Goal: Task Accomplishment & Management: Manage account settings

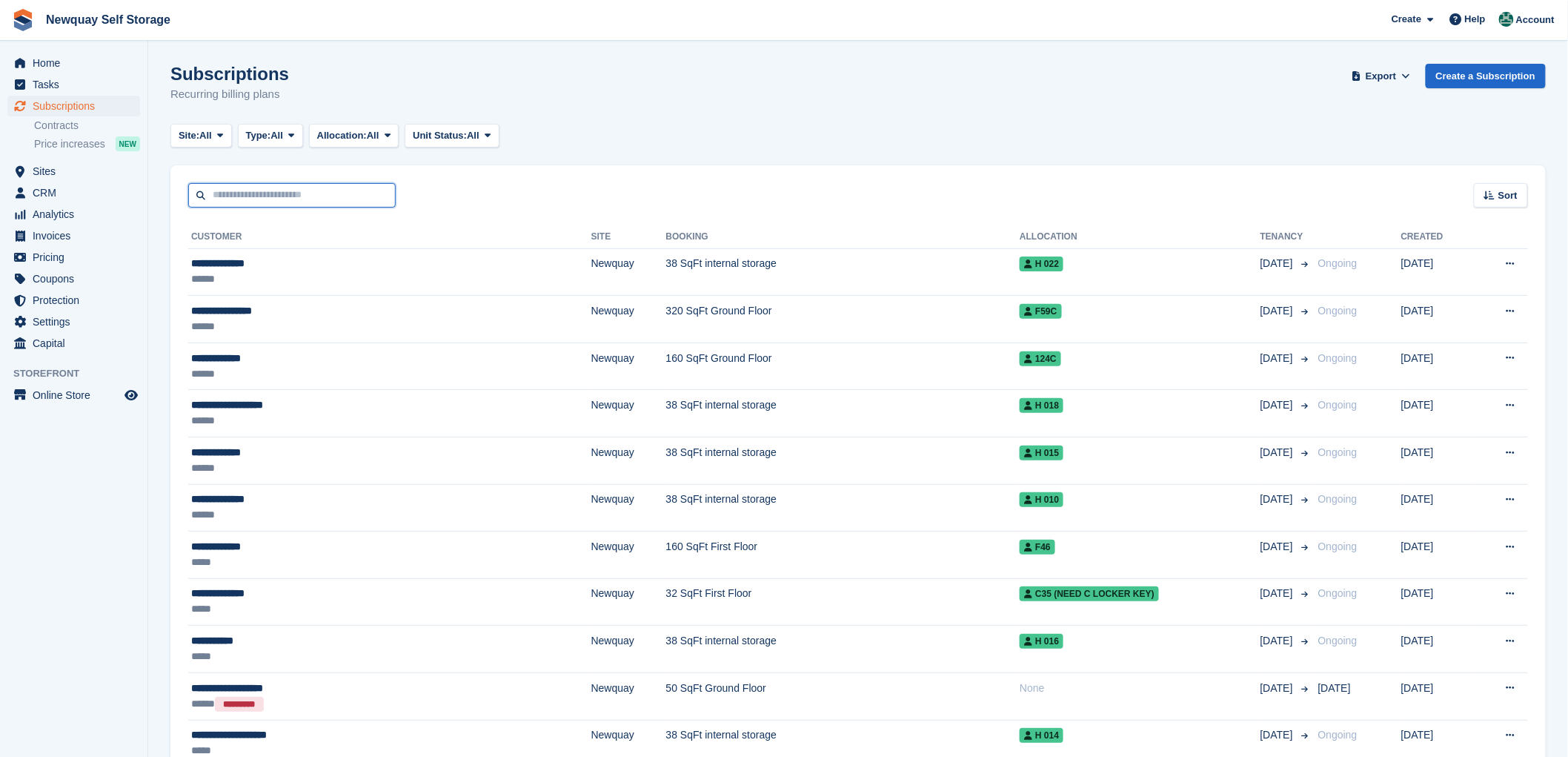
click at [244, 196] on input "text" at bounding box center [292, 195] width 208 height 24
type input "*****"
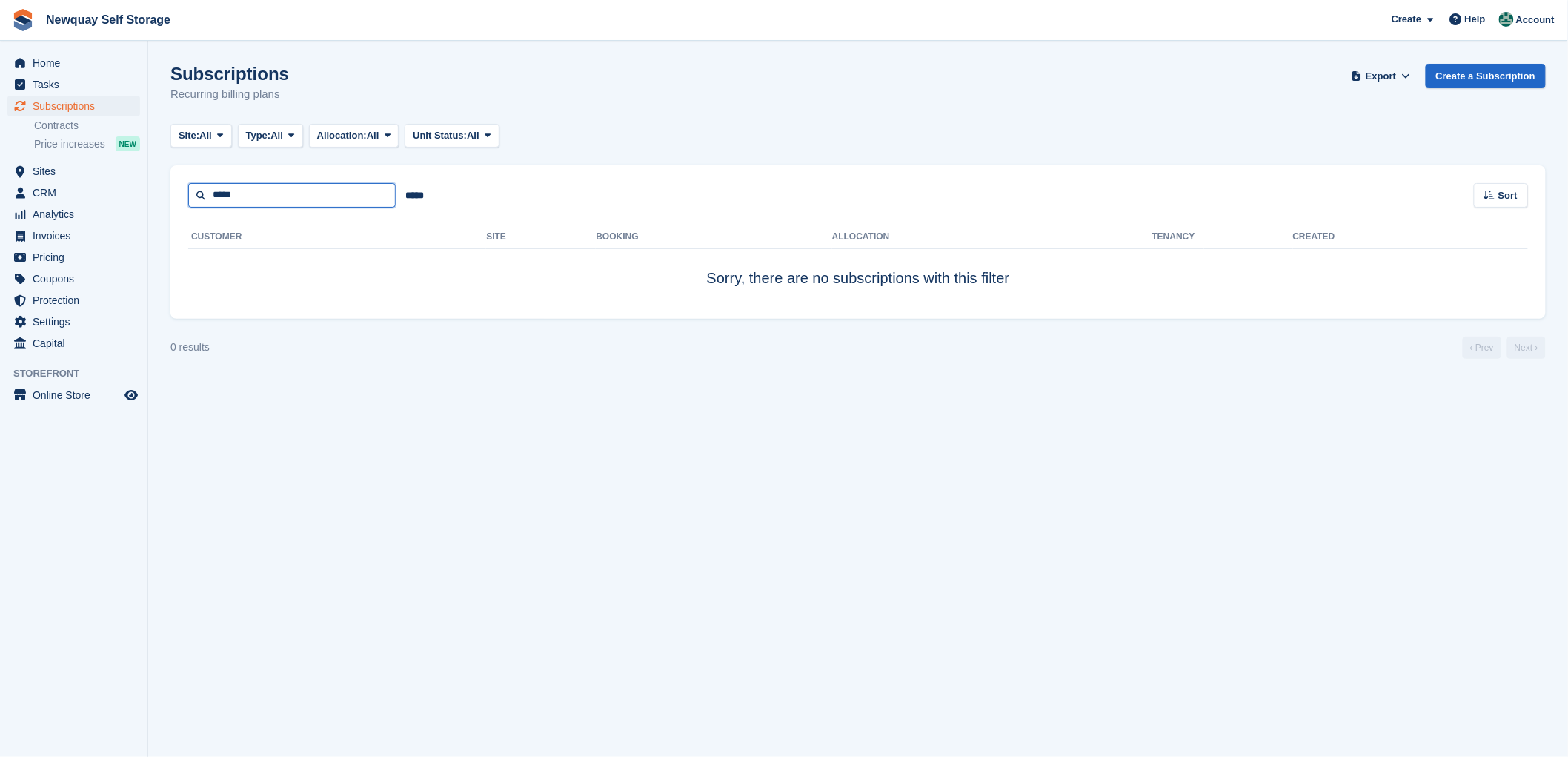
click at [241, 196] on input "*****" at bounding box center [292, 195] width 208 height 24
type input "*"
click at [41, 166] on span "Sites" at bounding box center [76, 171] width 89 height 21
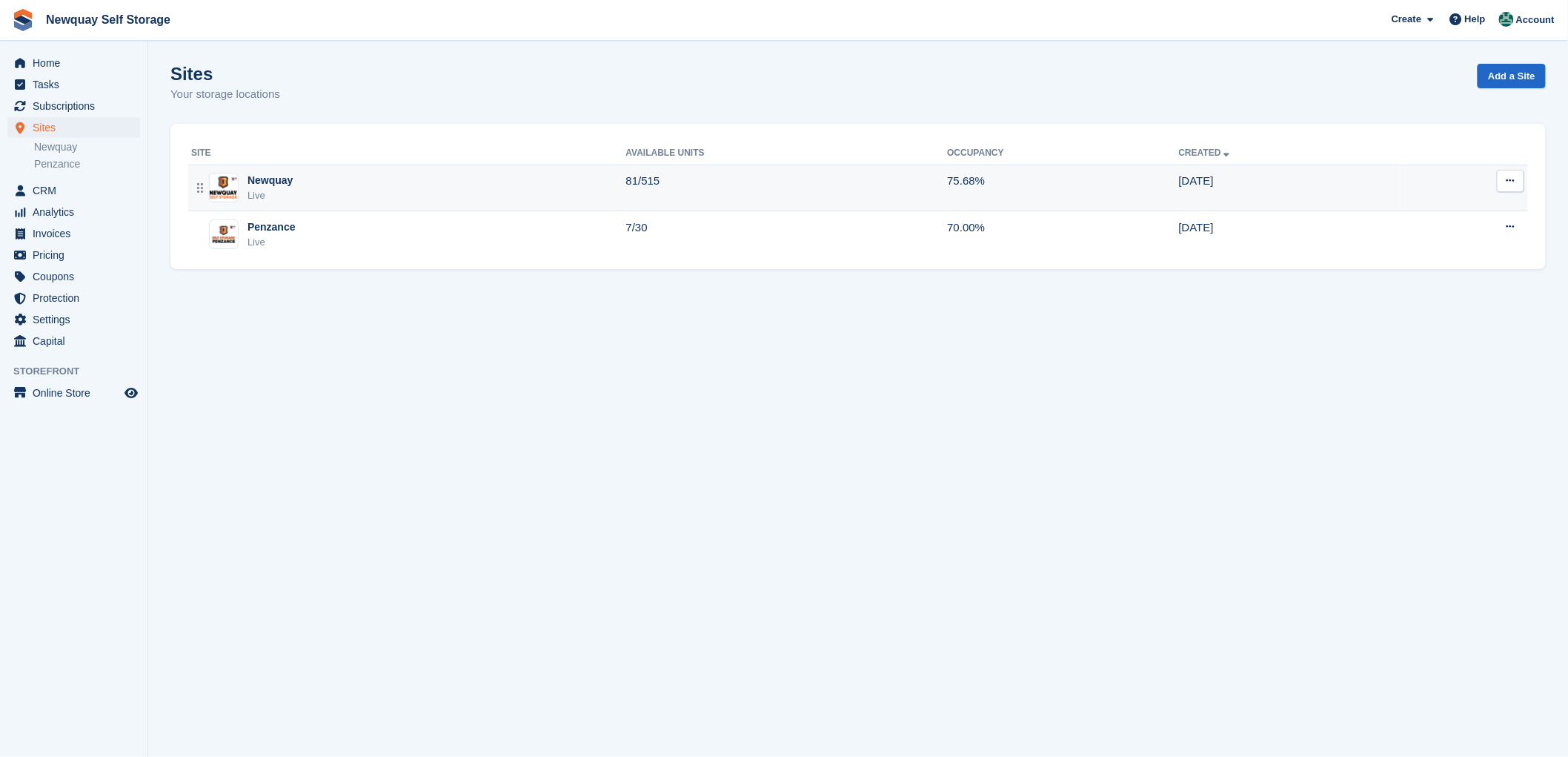
click at [261, 180] on div "Newquay" at bounding box center [270, 180] width 46 height 15
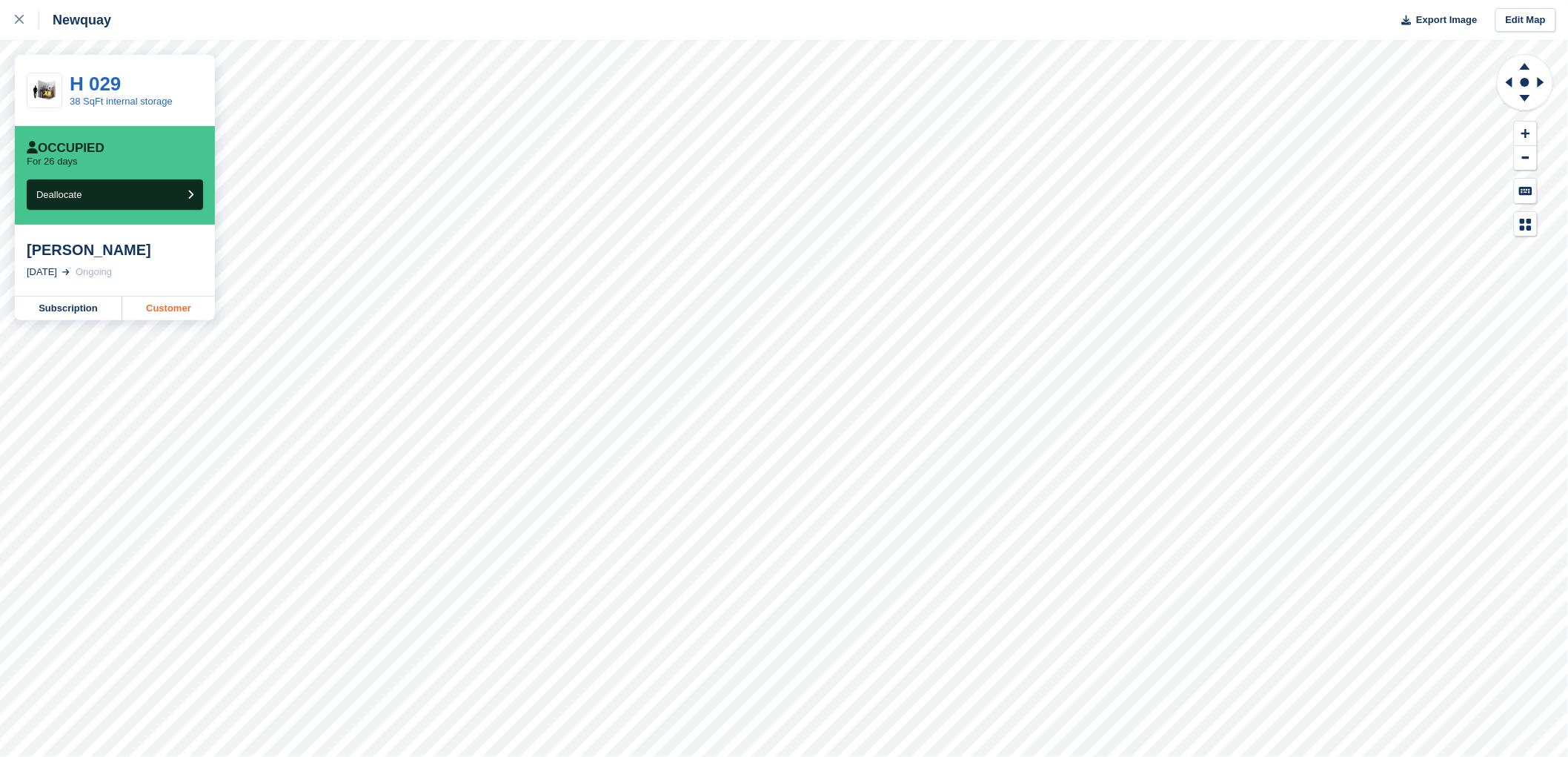
click at [172, 305] on link "Customer" at bounding box center [169, 308] width 93 height 24
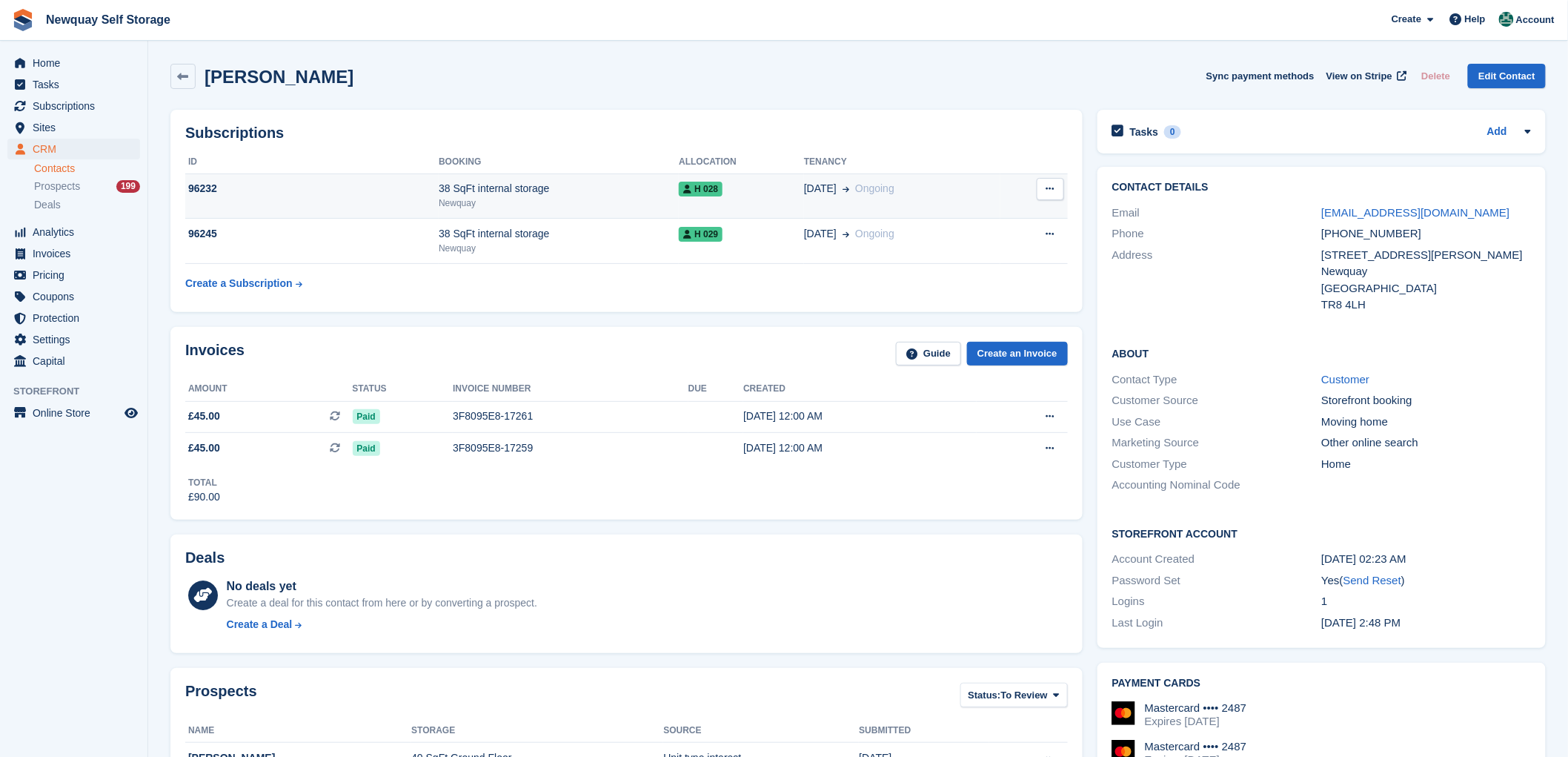
click at [202, 183] on div "96232" at bounding box center [311, 188] width 253 height 15
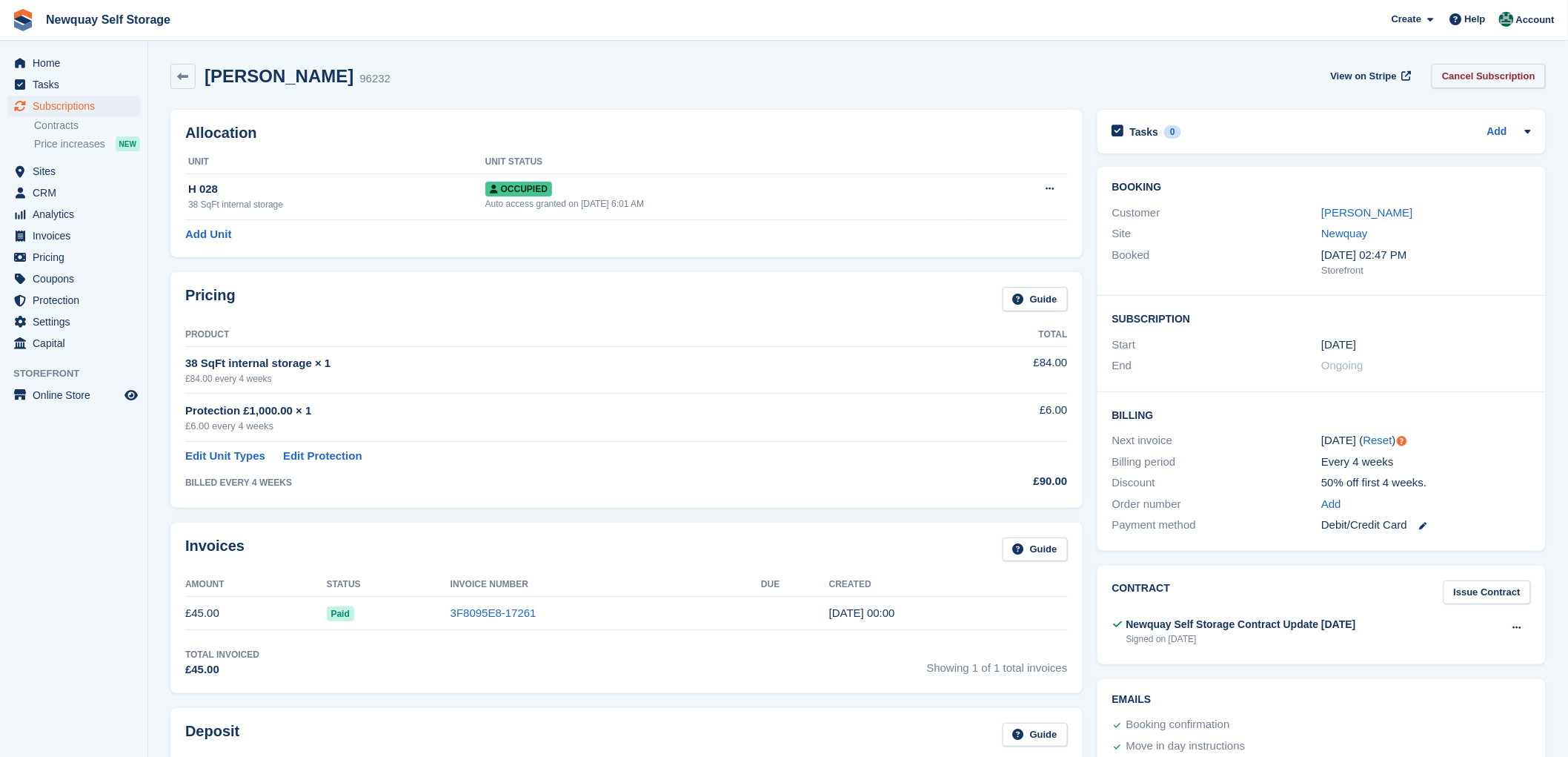
click at [1487, 72] on link "Cancel Subscription" at bounding box center [1488, 75] width 114 height 24
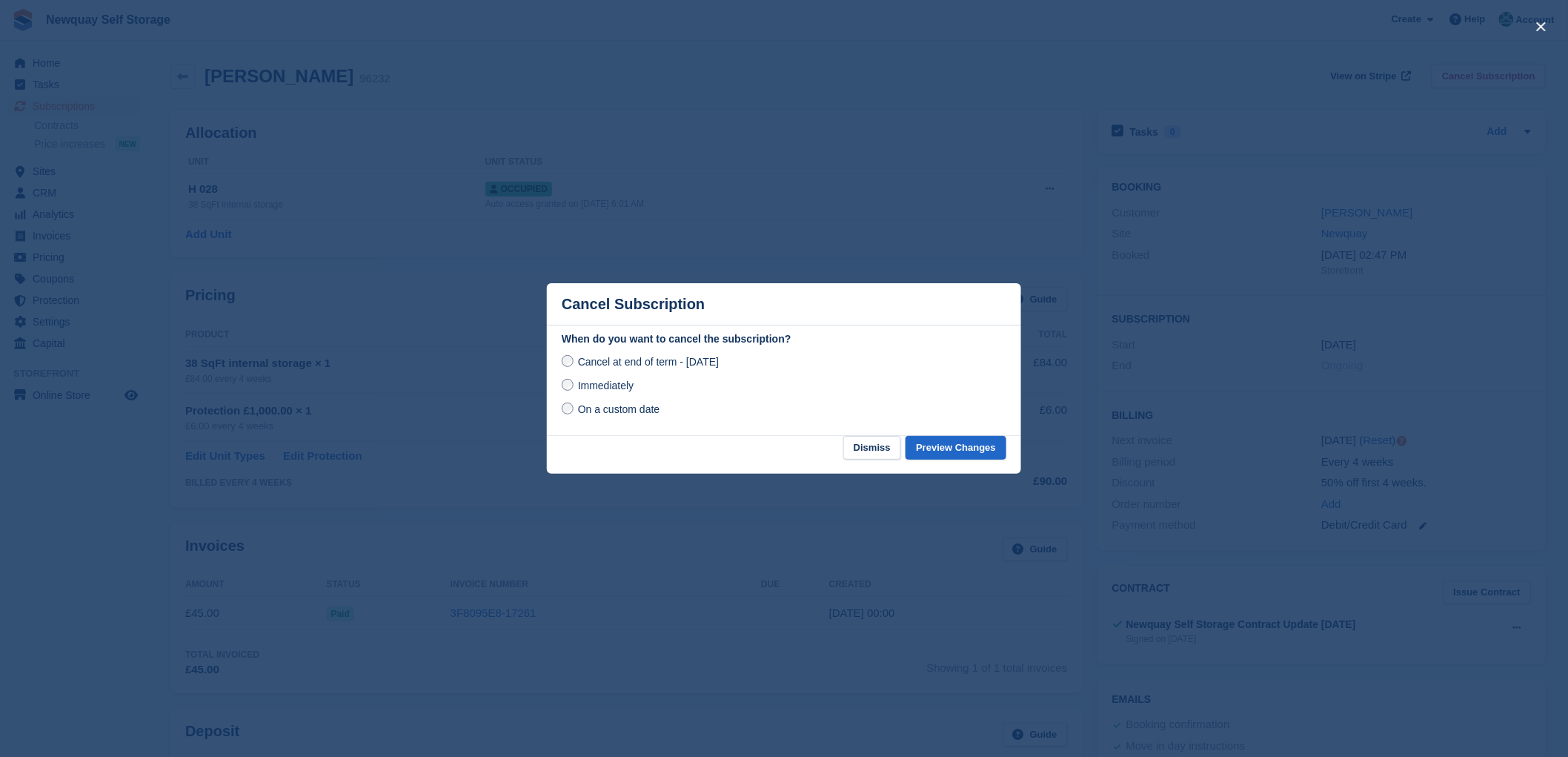
click at [981, 507] on div at bounding box center [784, 378] width 1568 height 757
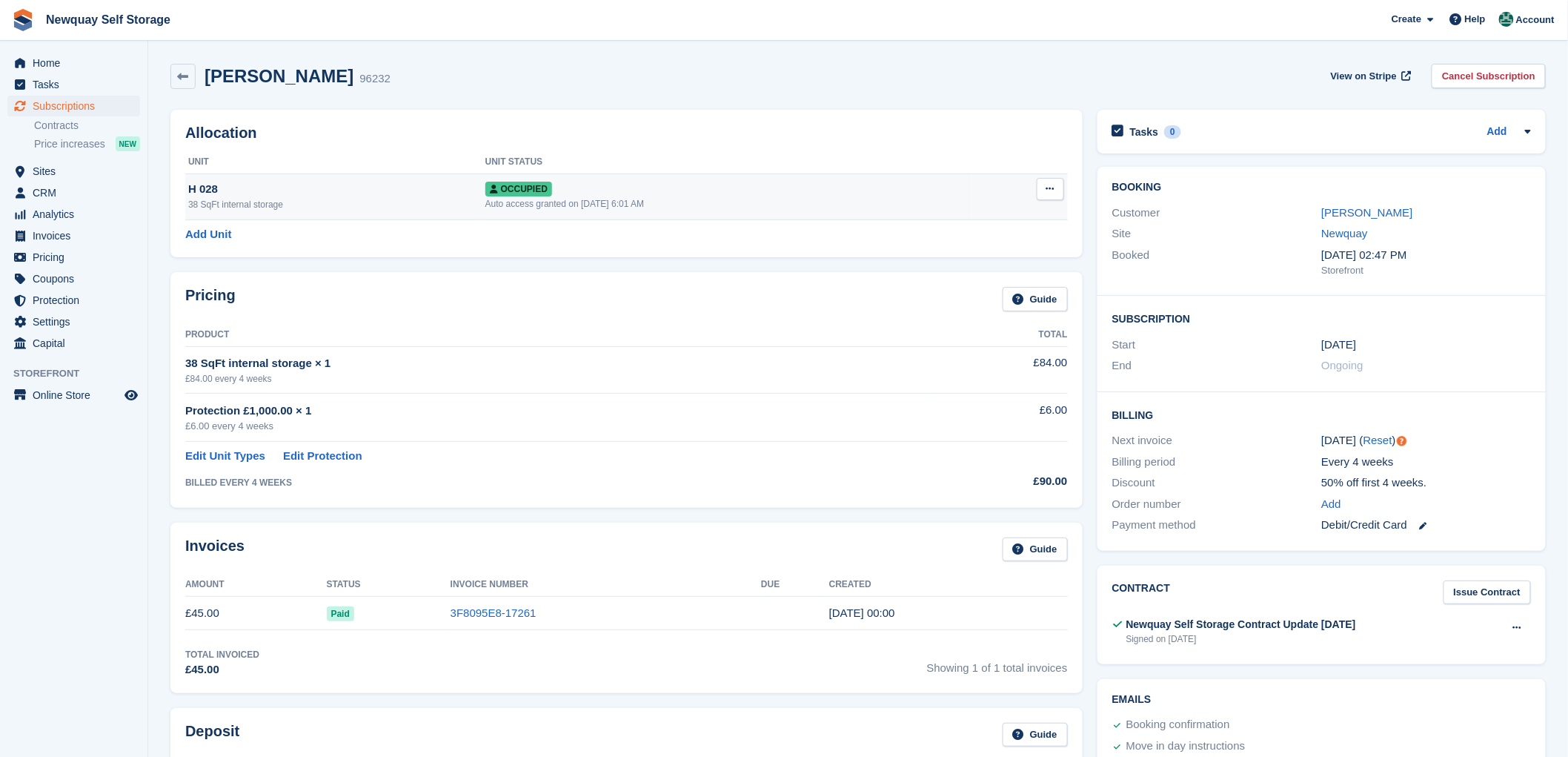
click at [1052, 180] on button at bounding box center [1050, 189] width 28 height 22
click at [959, 260] on p "Deallocate" at bounding box center [993, 269] width 129 height 20
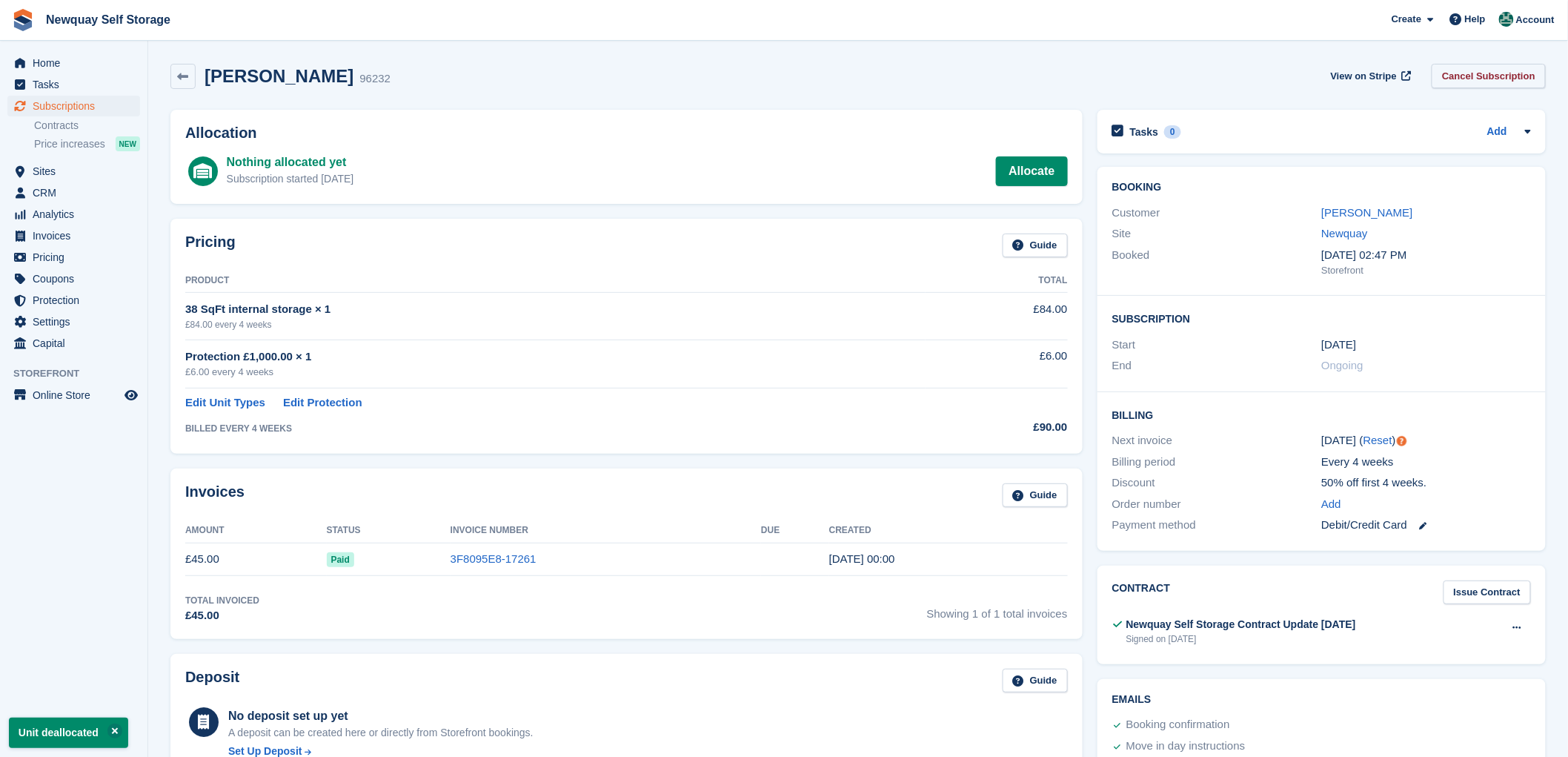
click at [1508, 72] on link "Cancel Subscription" at bounding box center [1488, 75] width 114 height 24
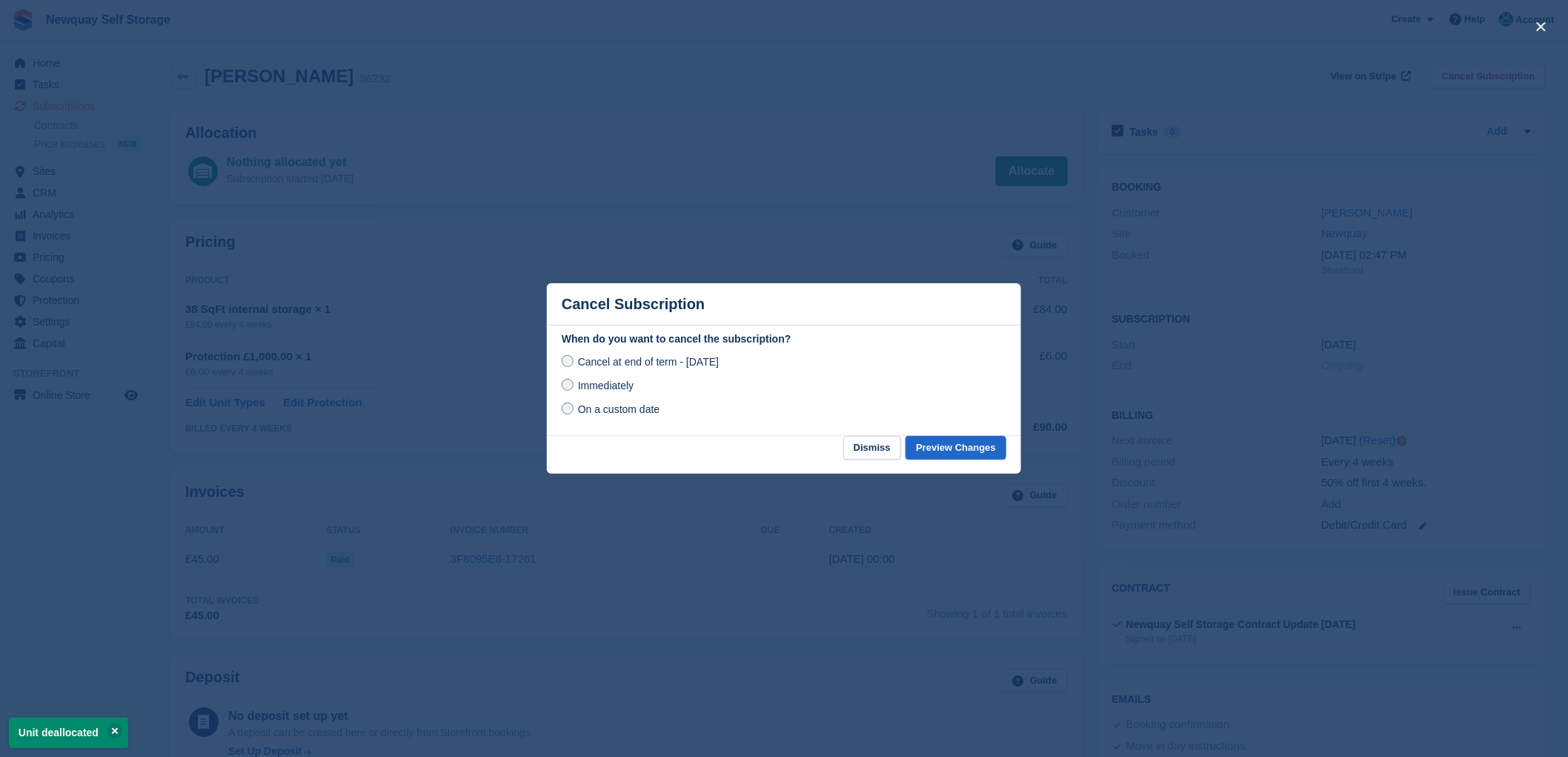
click at [572, 381] on label "Immediately" at bounding box center [598, 385] width 72 height 15
click at [962, 447] on button "Preview Changes" at bounding box center [955, 447] width 101 height 24
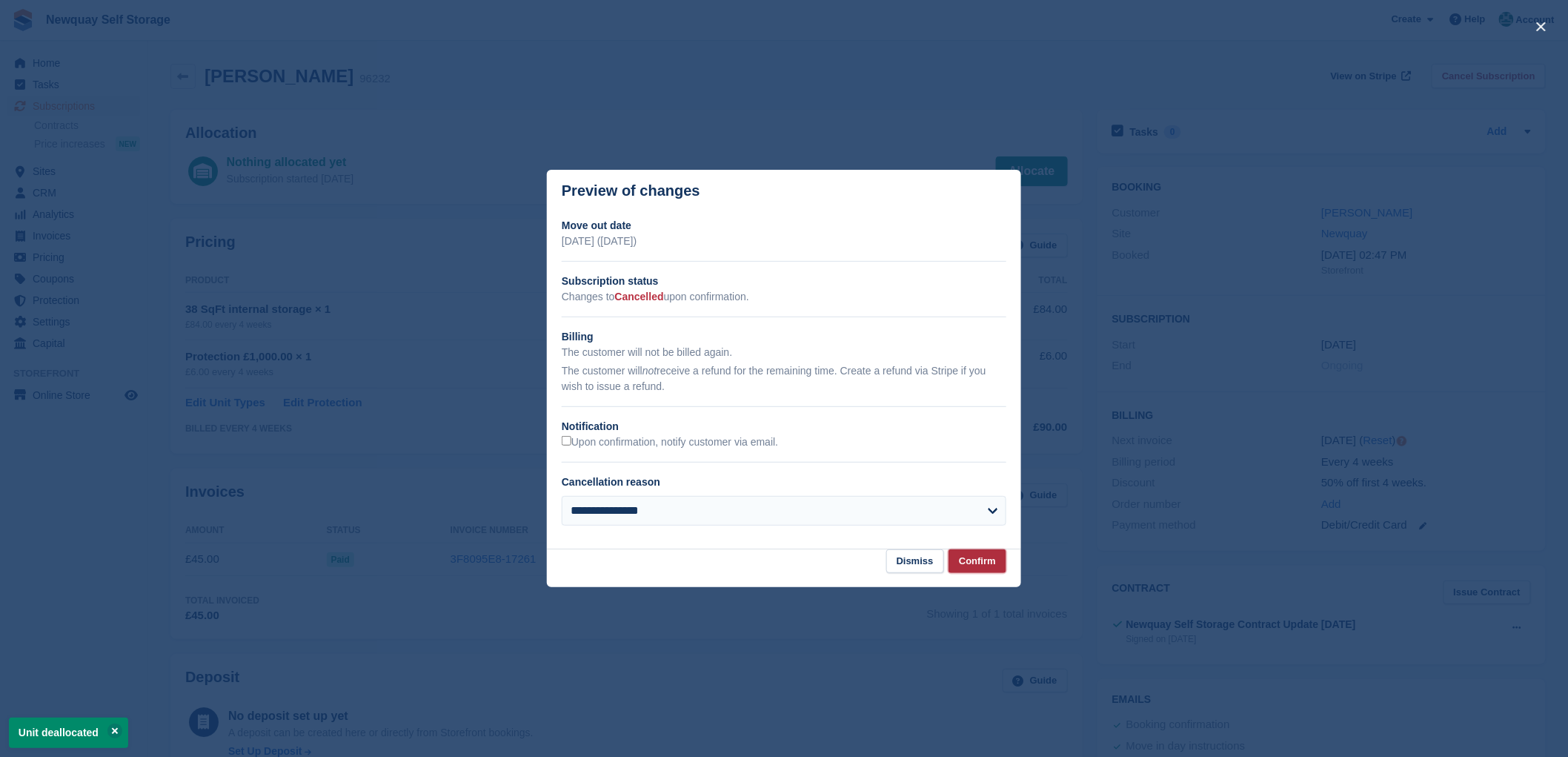
click at [972, 563] on button "Confirm" at bounding box center [977, 561] width 58 height 24
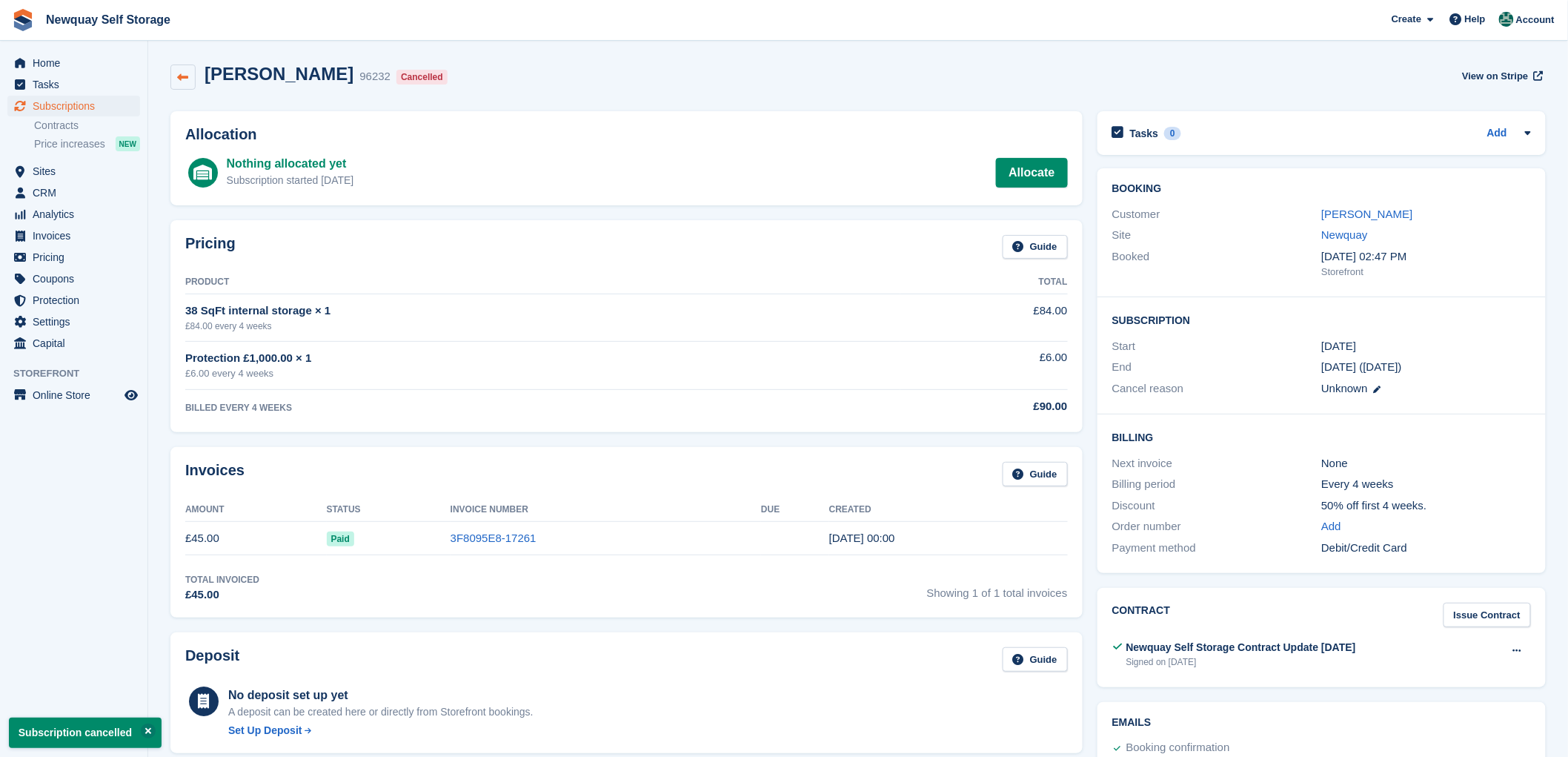
click at [187, 75] on icon at bounding box center [183, 77] width 11 height 11
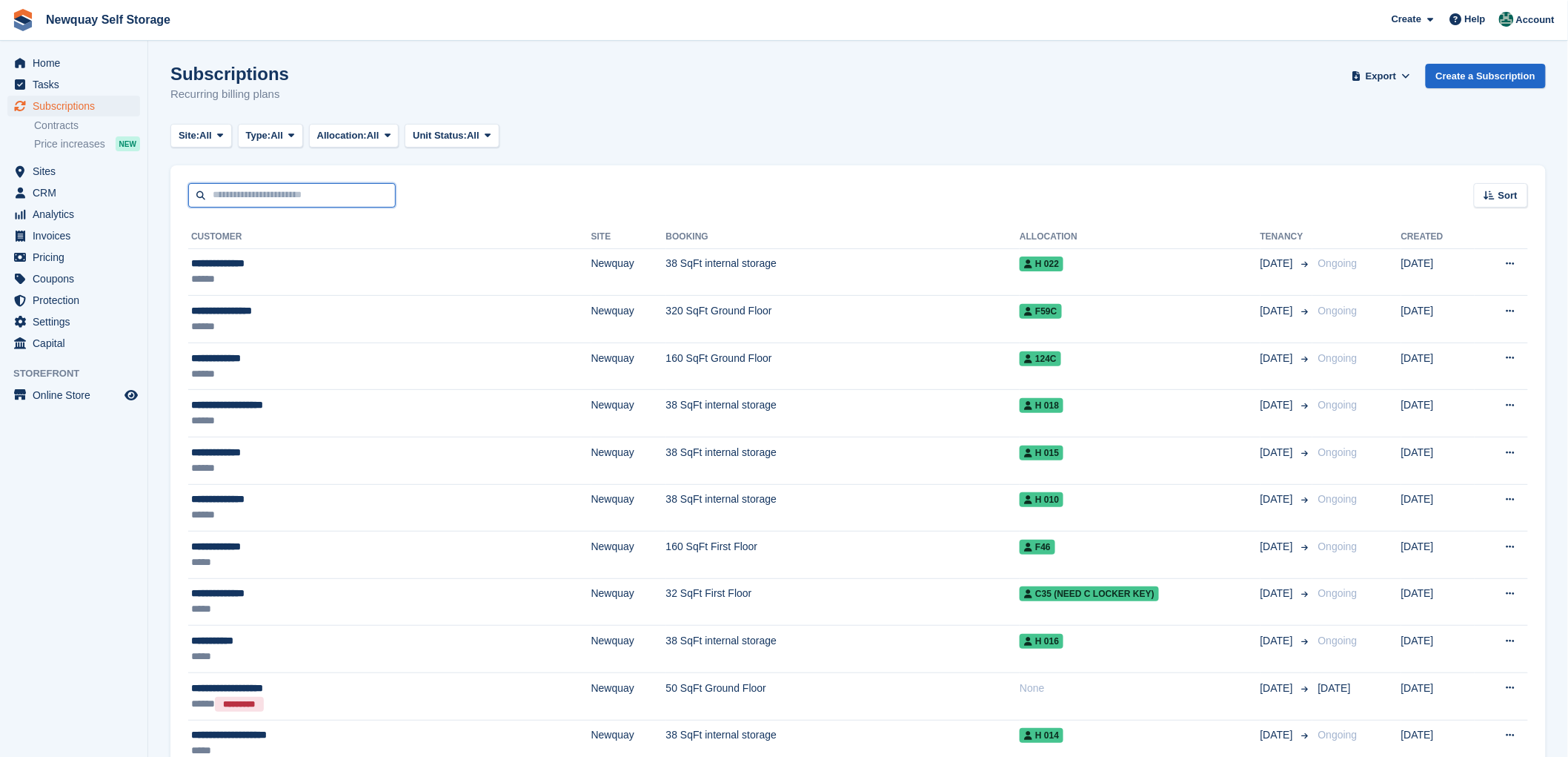
click at [230, 192] on input "text" at bounding box center [292, 195] width 208 height 24
type input "***"
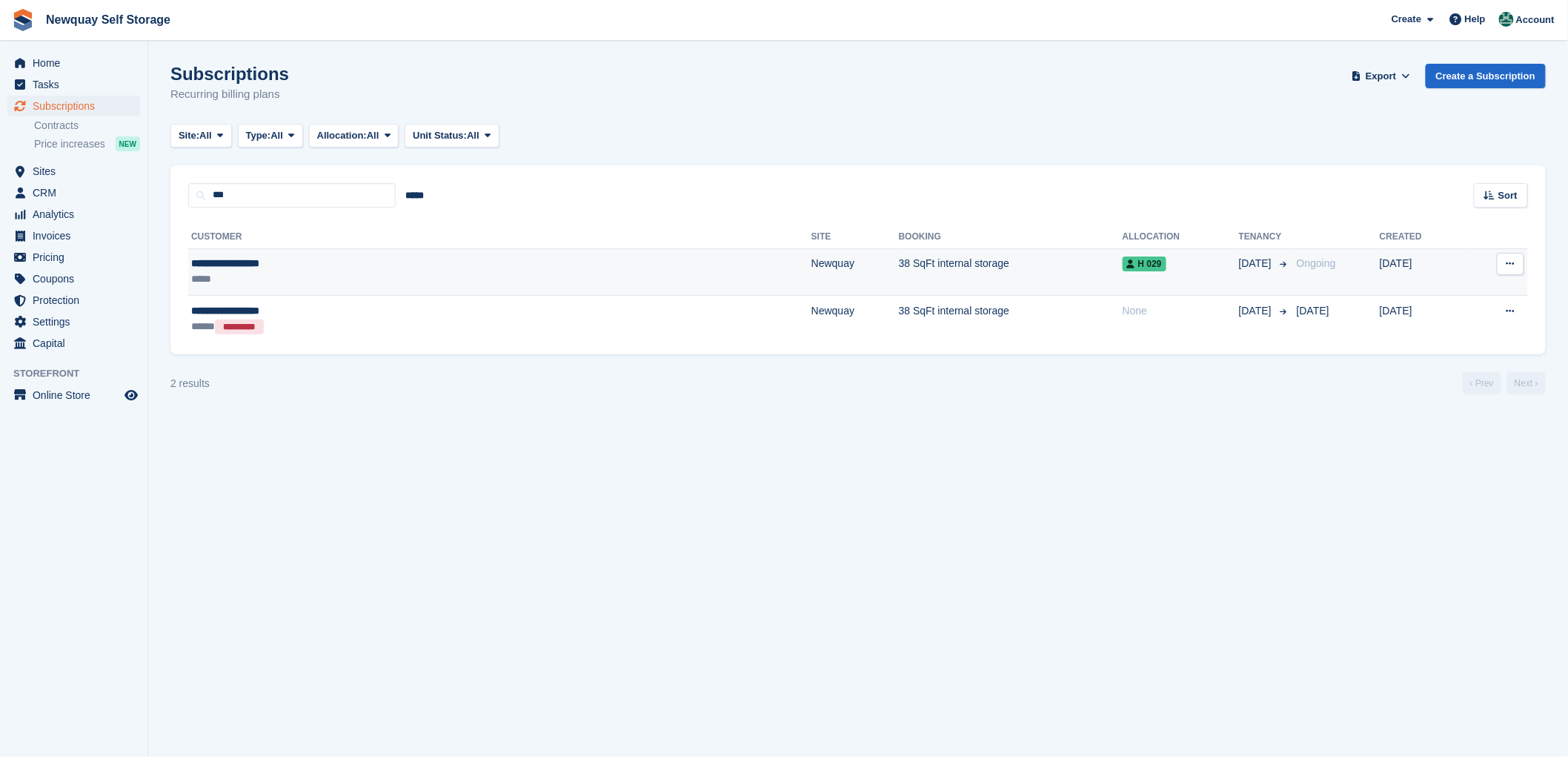
click at [258, 259] on div "**********" at bounding box center [343, 263] width 305 height 15
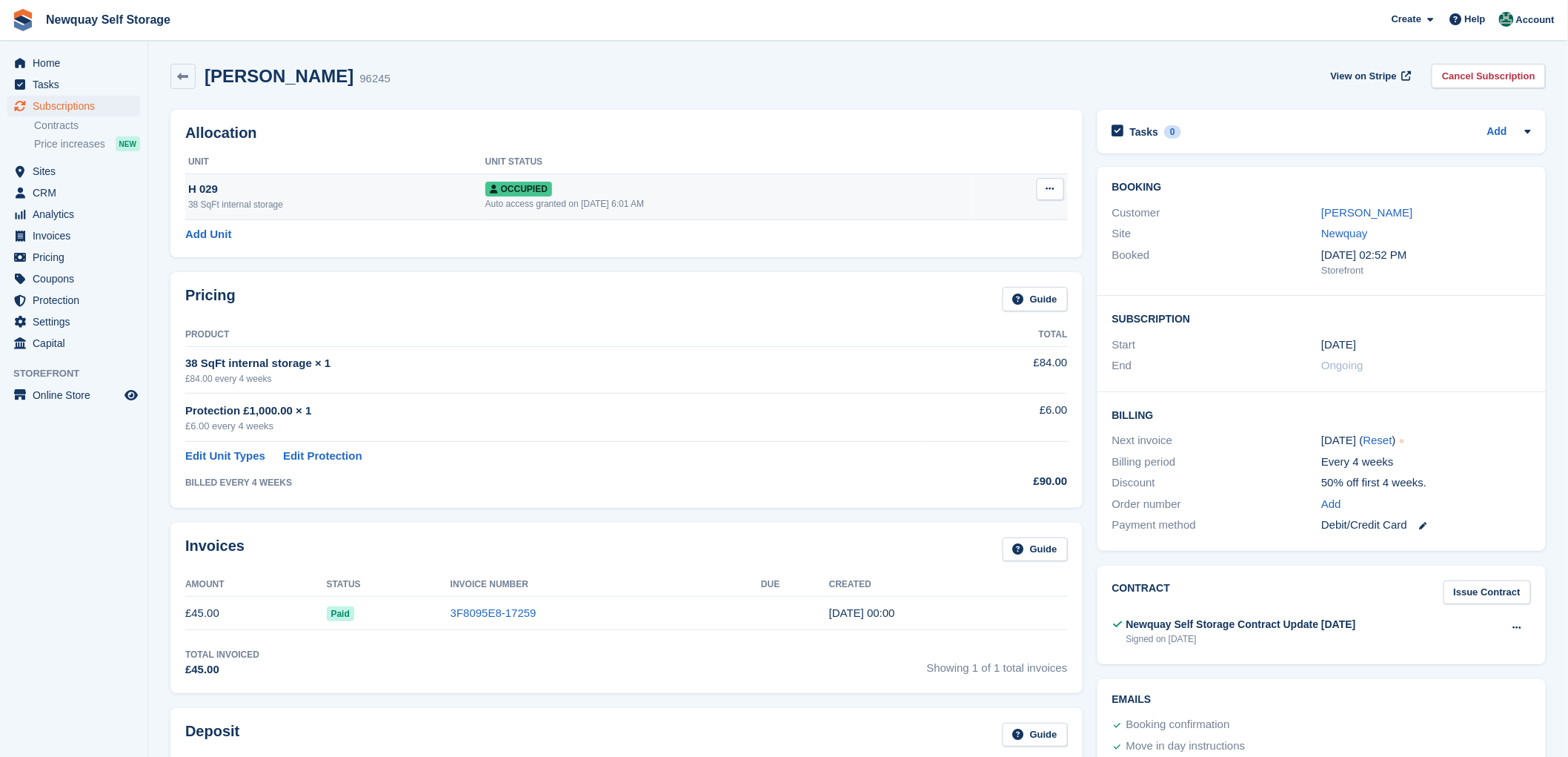
click at [1045, 181] on button at bounding box center [1050, 189] width 28 height 22
click at [954, 269] on p "Deallocate" at bounding box center [993, 269] width 129 height 20
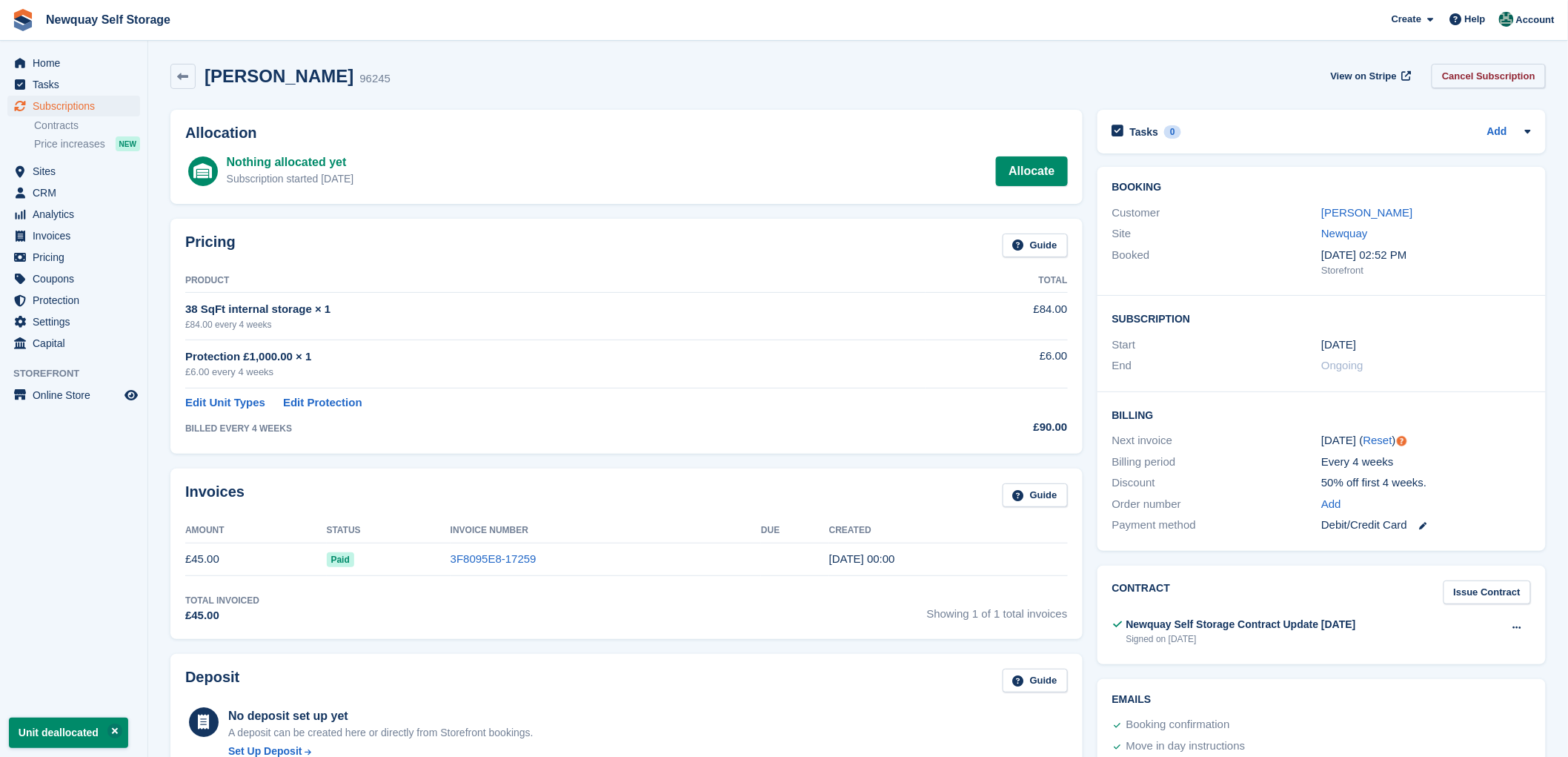
click at [1471, 72] on link "Cancel Subscription" at bounding box center [1488, 75] width 114 height 24
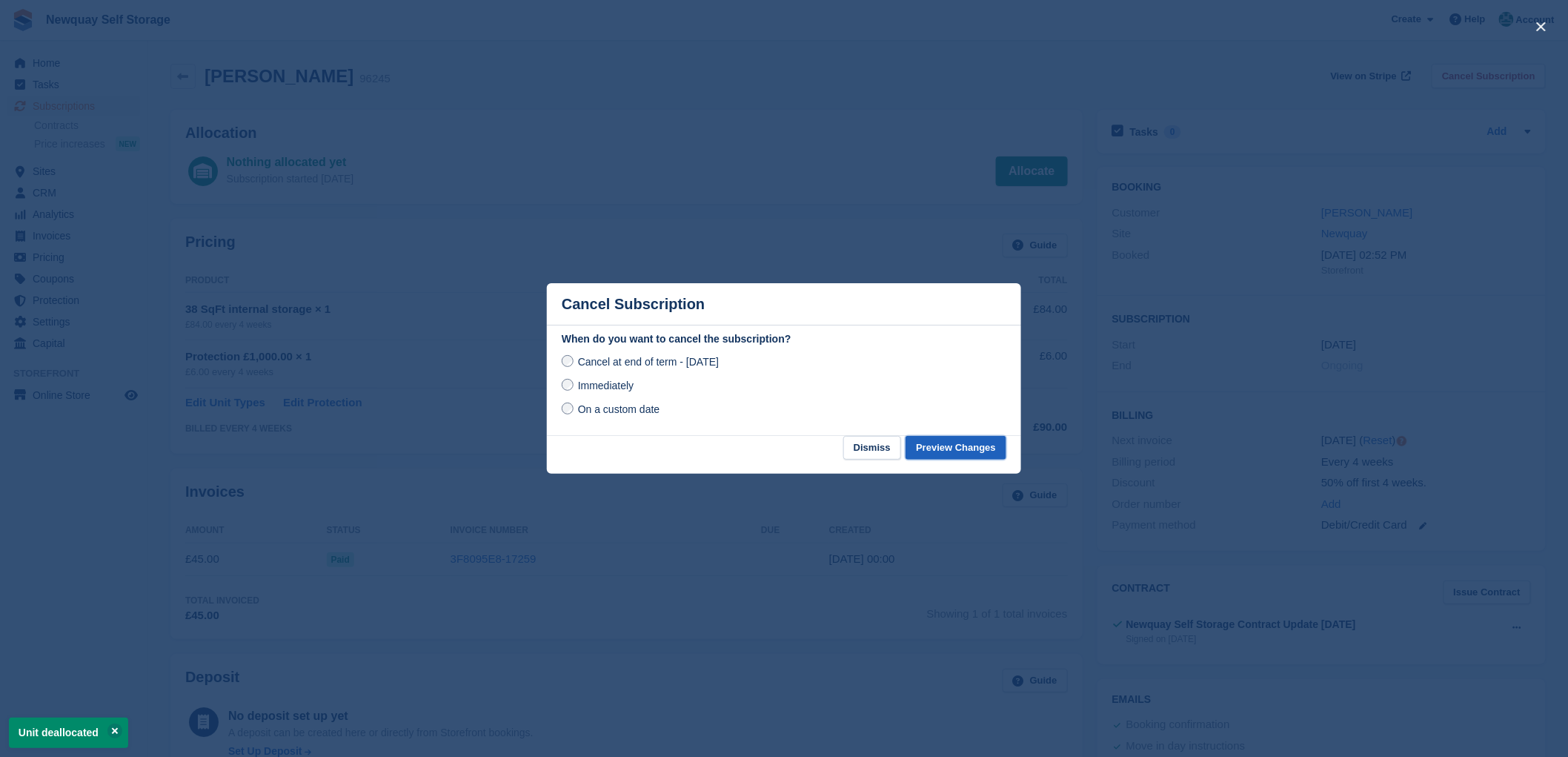
click at [969, 447] on button "Preview Changes" at bounding box center [955, 447] width 101 height 24
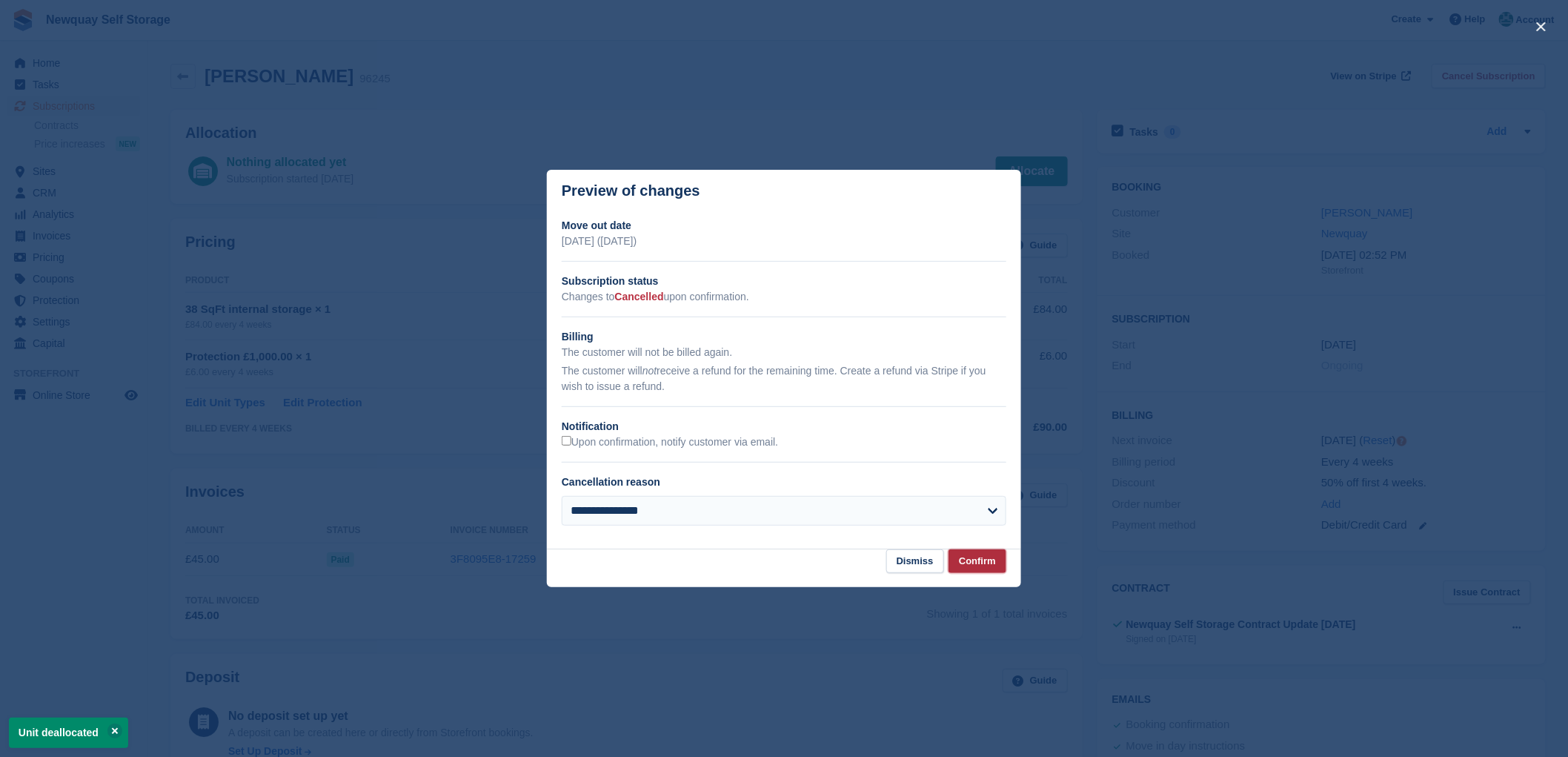
click at [973, 559] on button "Confirm" at bounding box center [977, 561] width 58 height 24
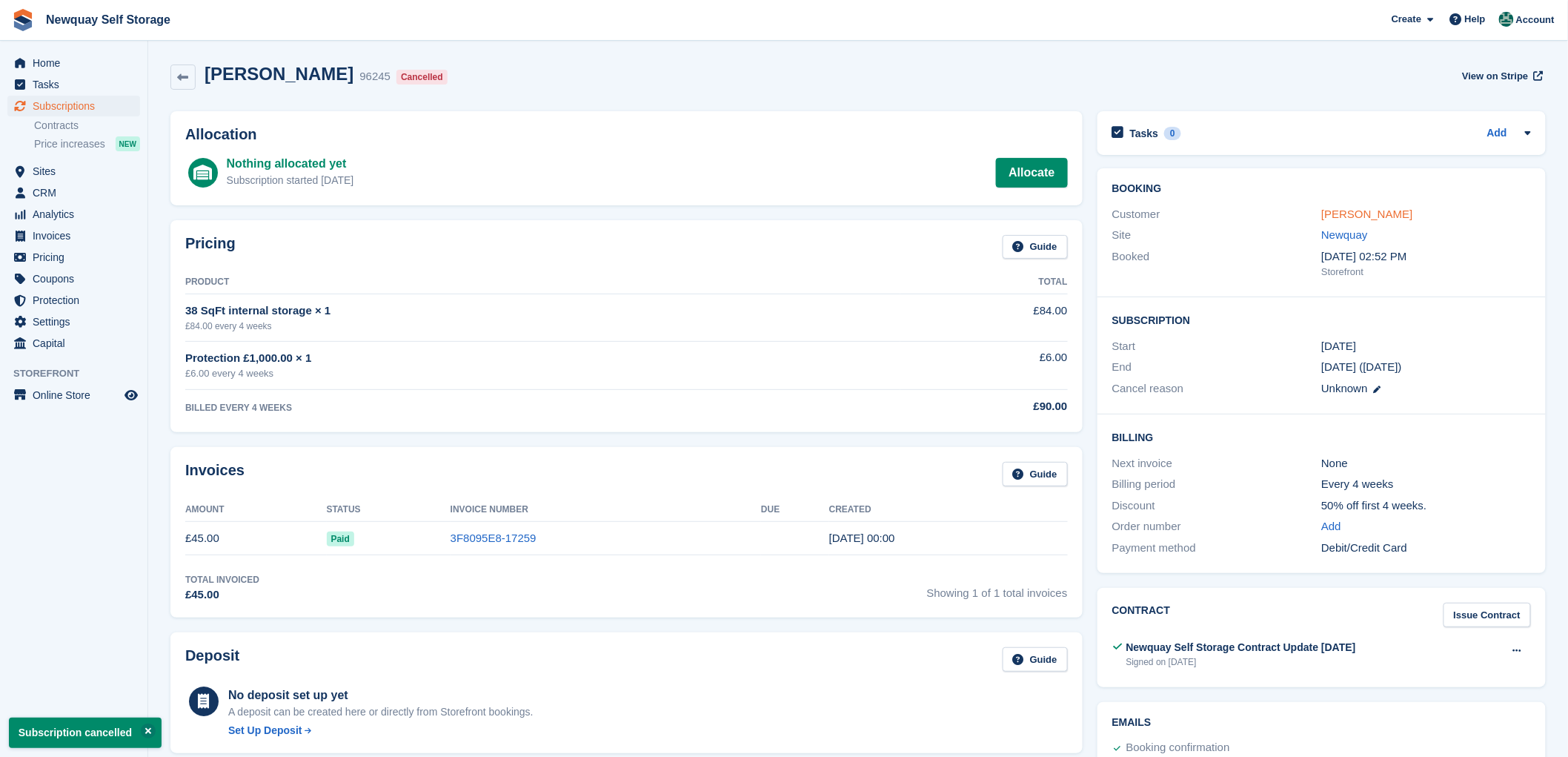
click at [1379, 208] on link "[PERSON_NAME]" at bounding box center [1367, 214] width 91 height 13
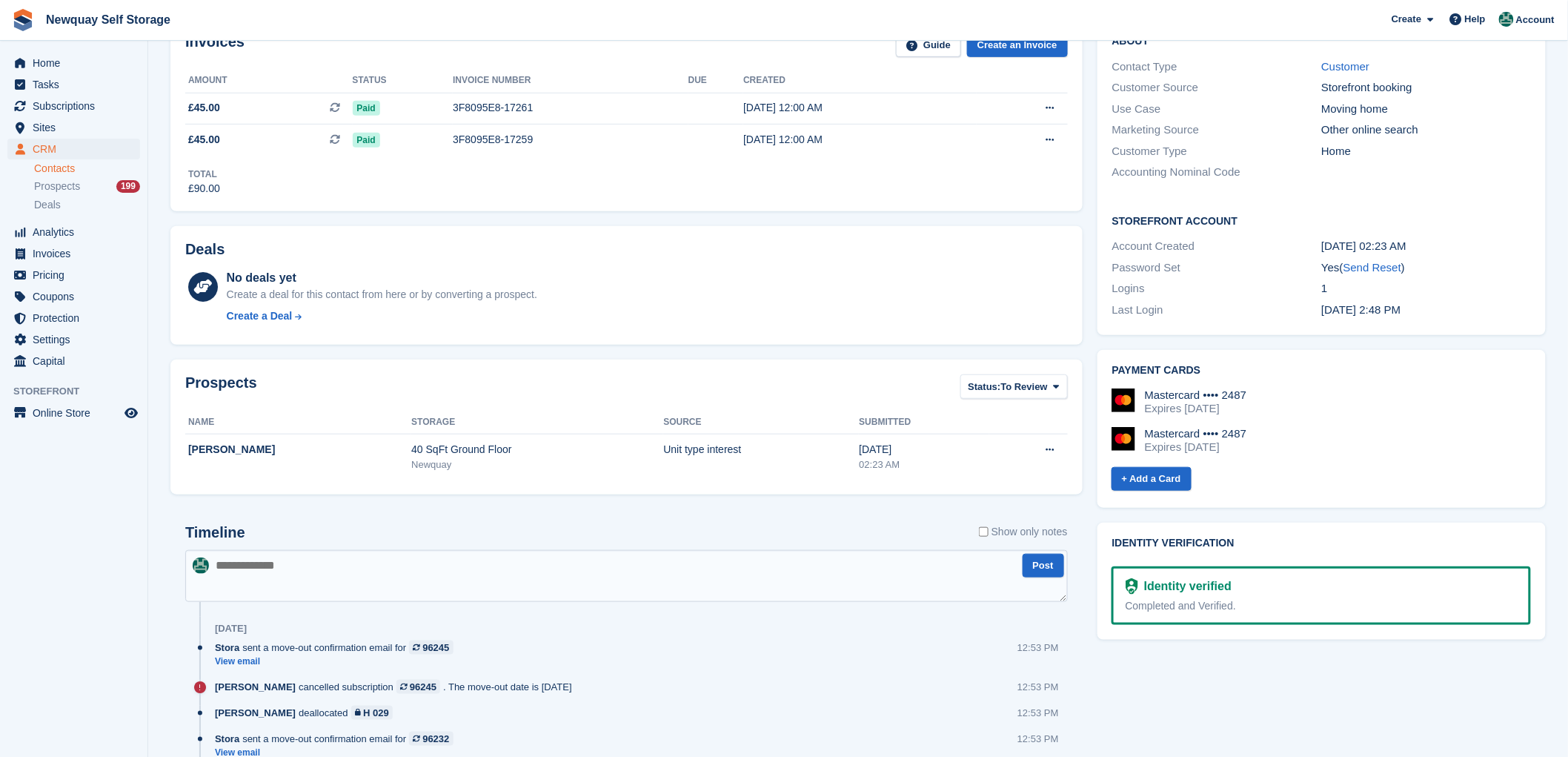
scroll to position [412, 0]
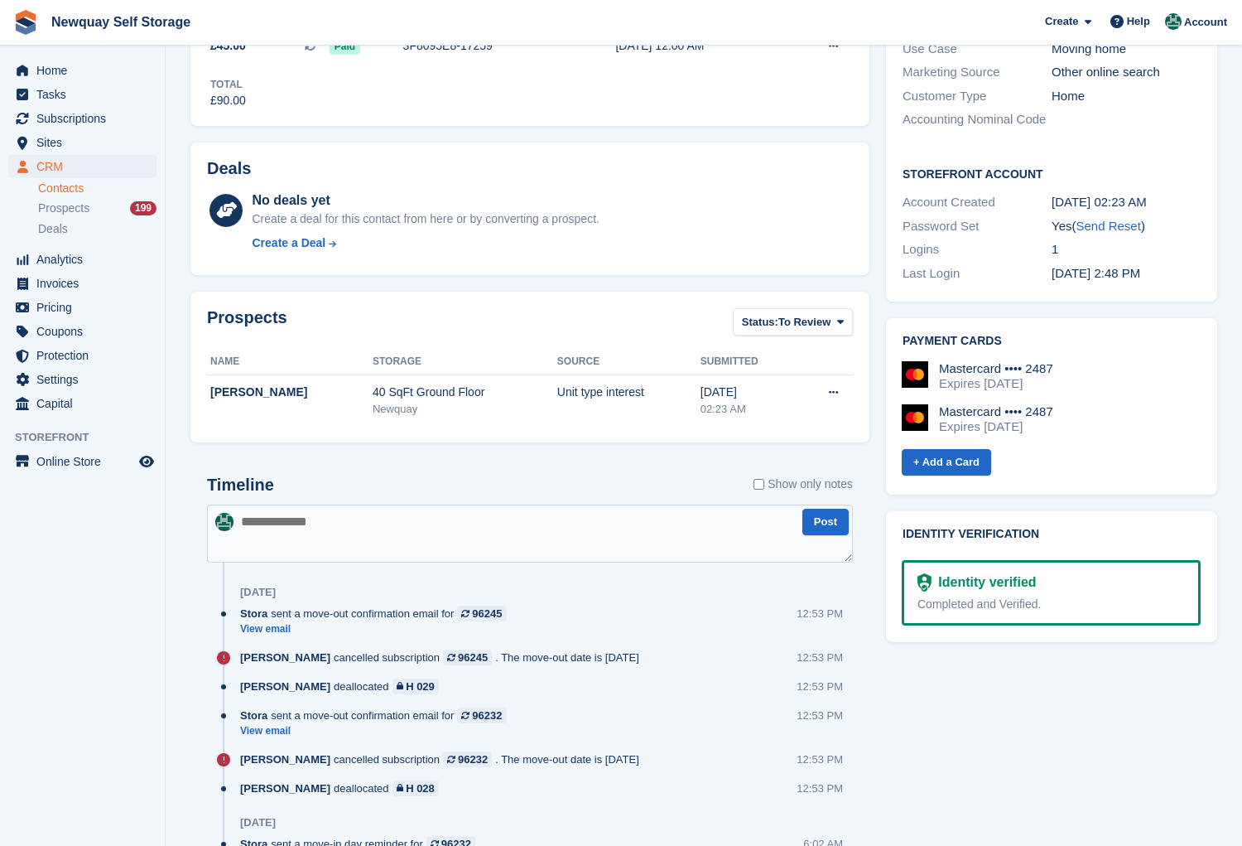
click at [350, 517] on textarea at bounding box center [530, 533] width 646 height 58
type textarea "**********"
click at [823, 518] on button "Post" at bounding box center [826, 522] width 46 height 27
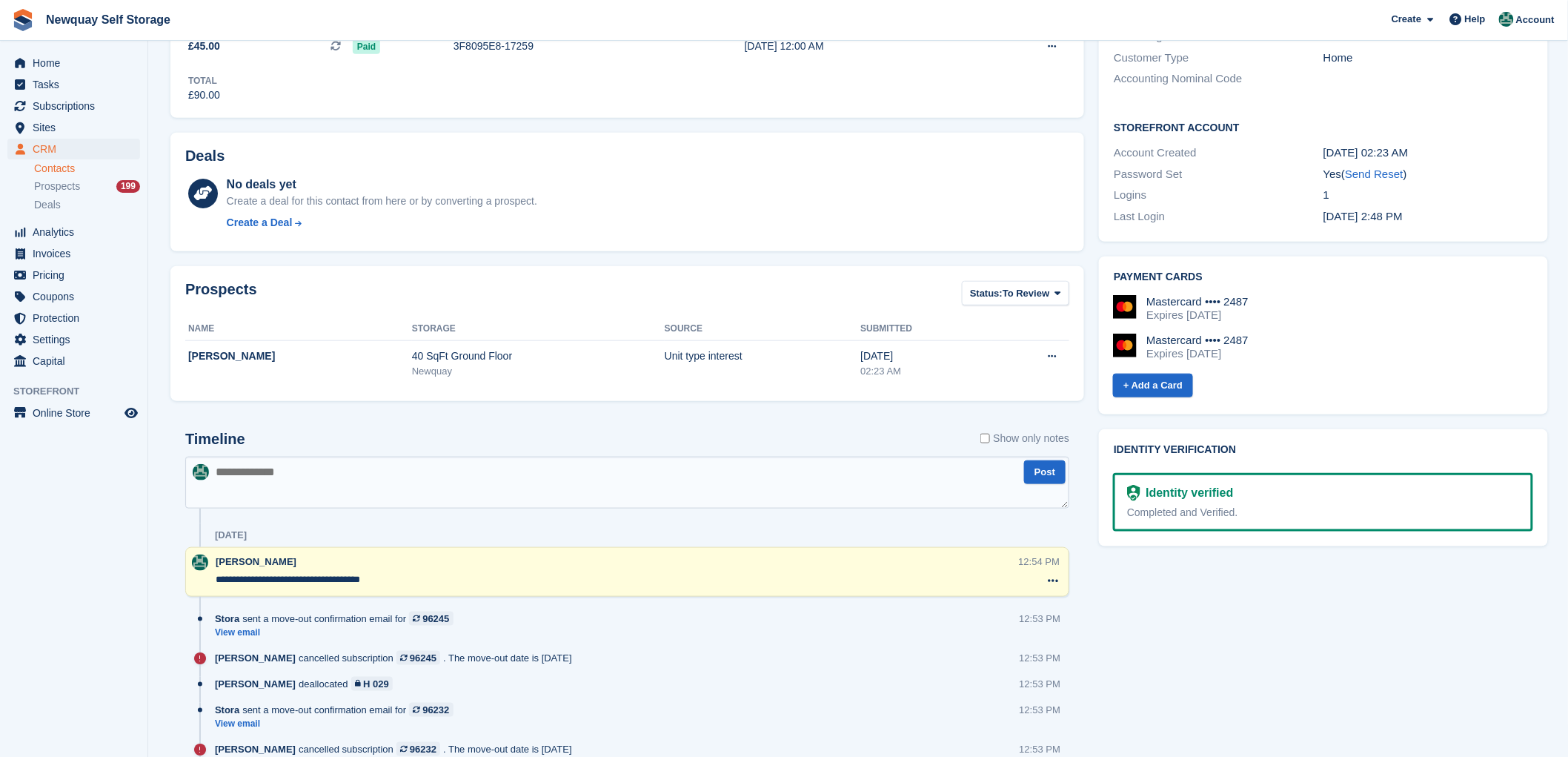
scroll to position [0, 0]
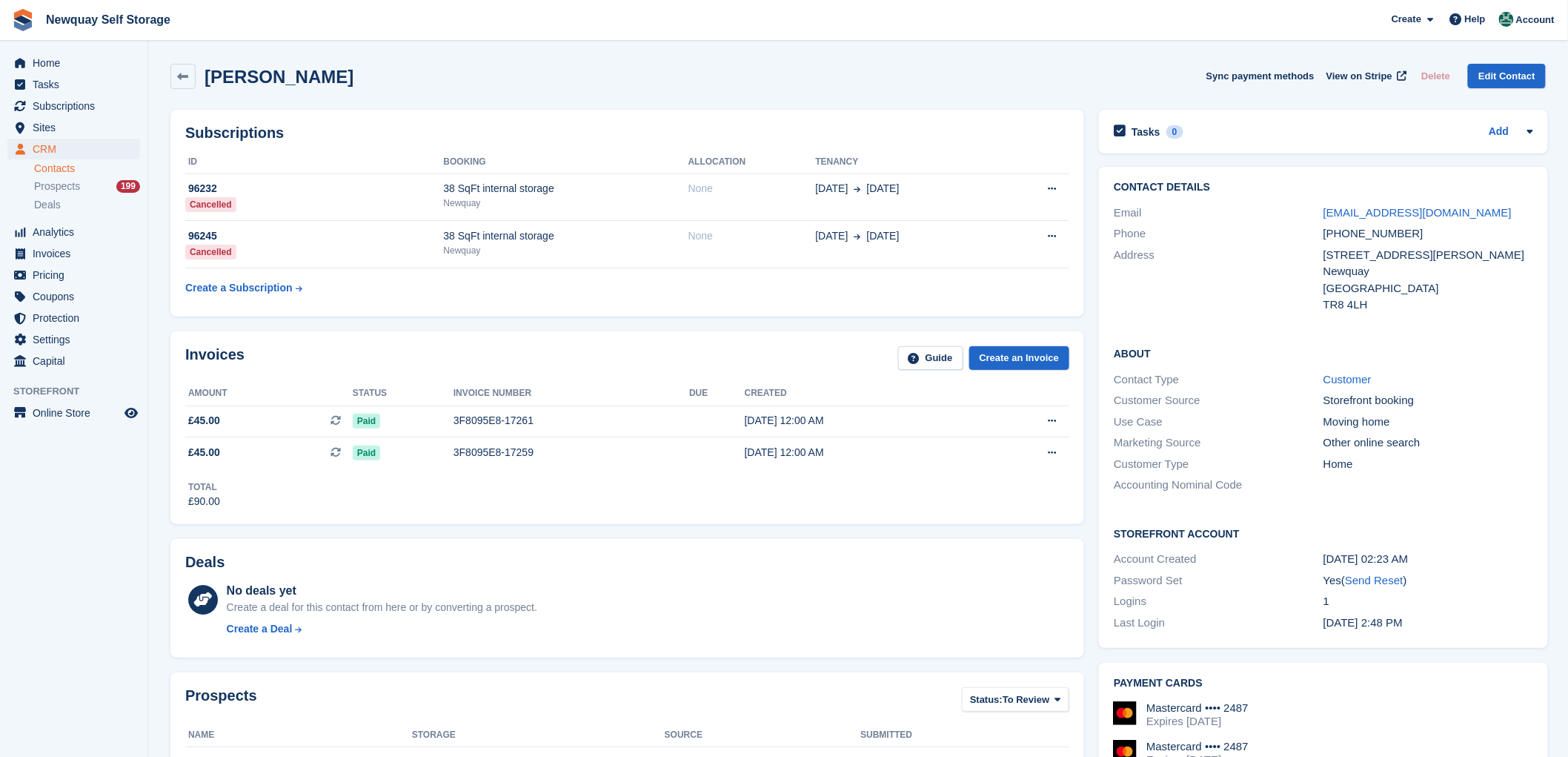
drag, startPoint x: 367, startPoint y: 80, endPoint x: 204, endPoint y: 80, distance: 163.0
click at [204, 80] on div "Hayley O'Callaghan Sync payment methods View on Stripe Delete Edit Contact" at bounding box center [857, 76] width 1375 height 25
copy h2 "[PERSON_NAME]"
click at [662, 235] on div "38 SqFt internal storage" at bounding box center [565, 235] width 244 height 15
